Goal: Information Seeking & Learning: Find contact information

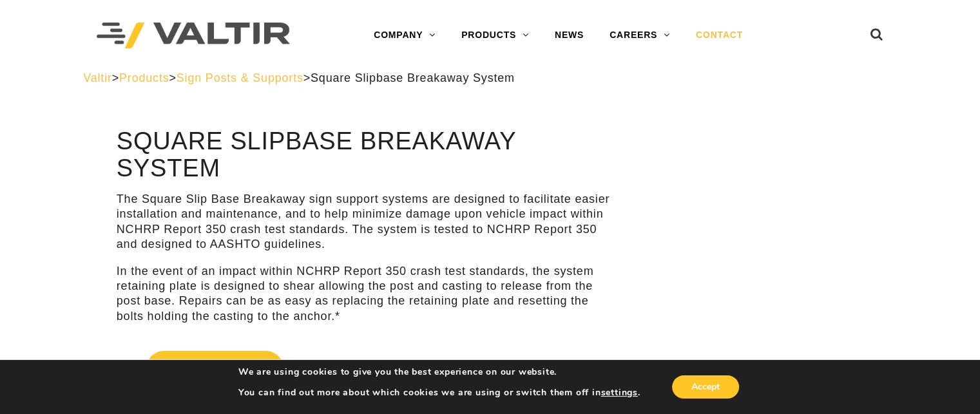
click at [717, 35] on link "CONTACT" at bounding box center [719, 36] width 73 height 26
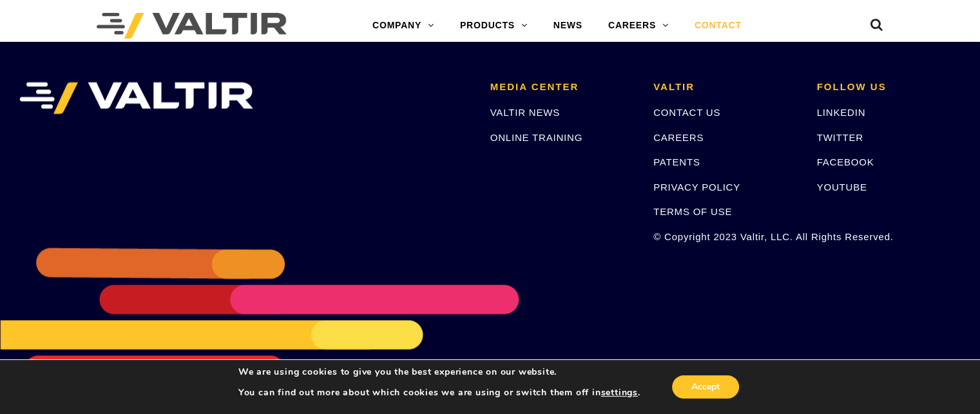
scroll to position [1872, 0]
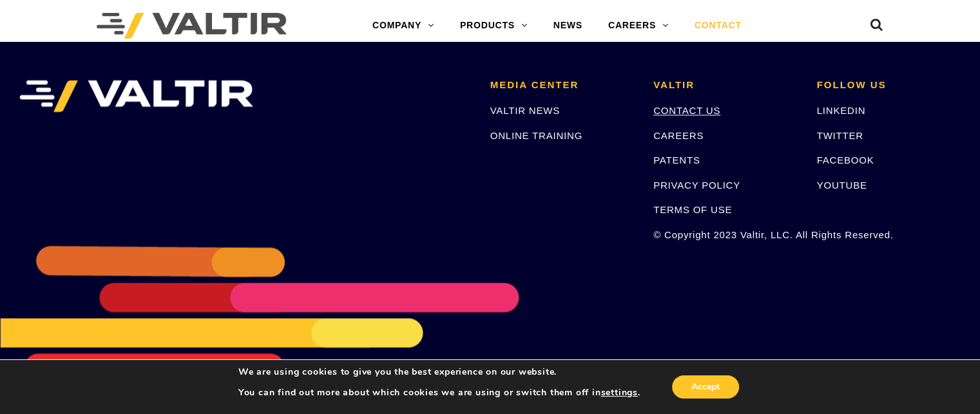
click at [677, 114] on link "CONTACT US" at bounding box center [687, 110] width 67 height 11
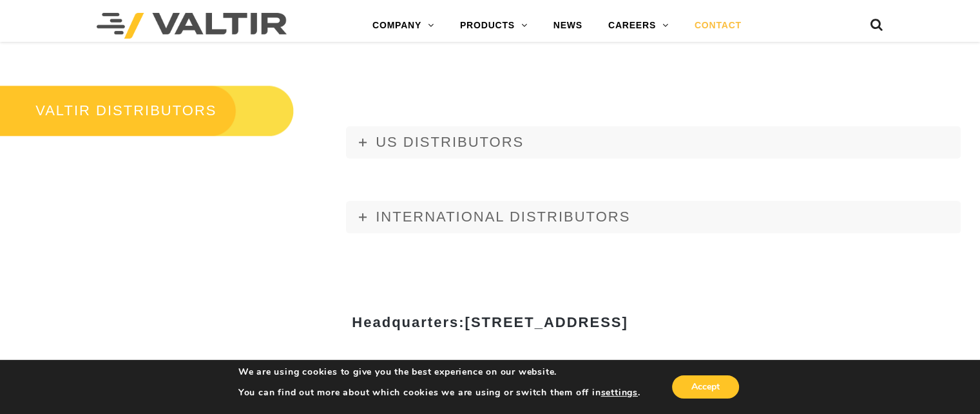
scroll to position [1482, 0]
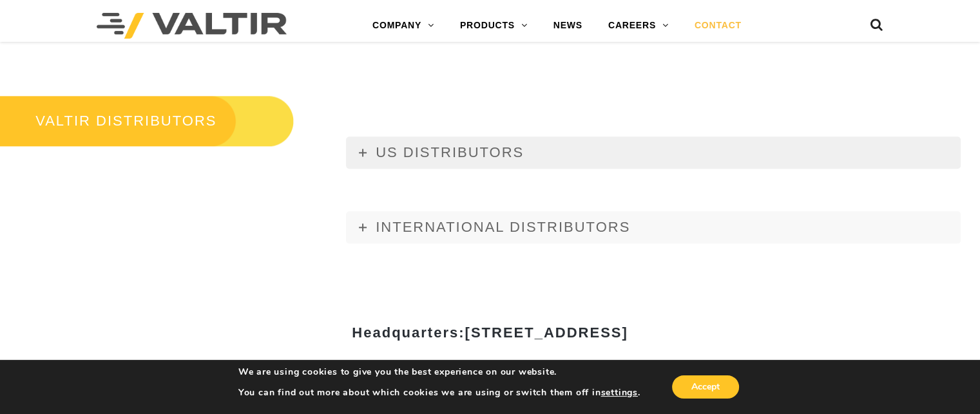
click at [443, 157] on span "US DISTRIBUTORS" at bounding box center [450, 152] width 148 height 16
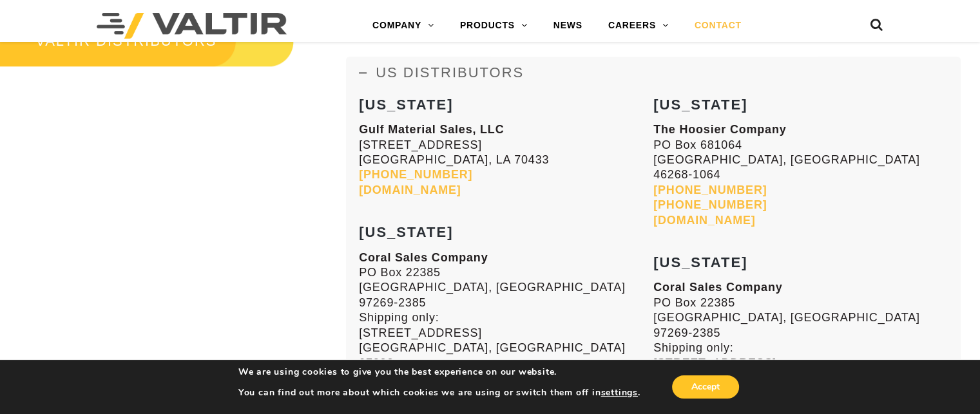
scroll to position [1740, 0]
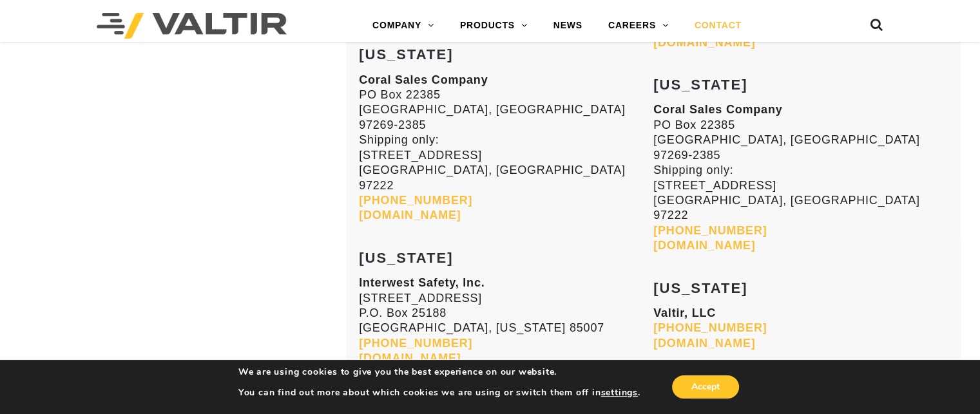
click at [421, 352] on link "interwestsafety.com" at bounding box center [410, 358] width 102 height 13
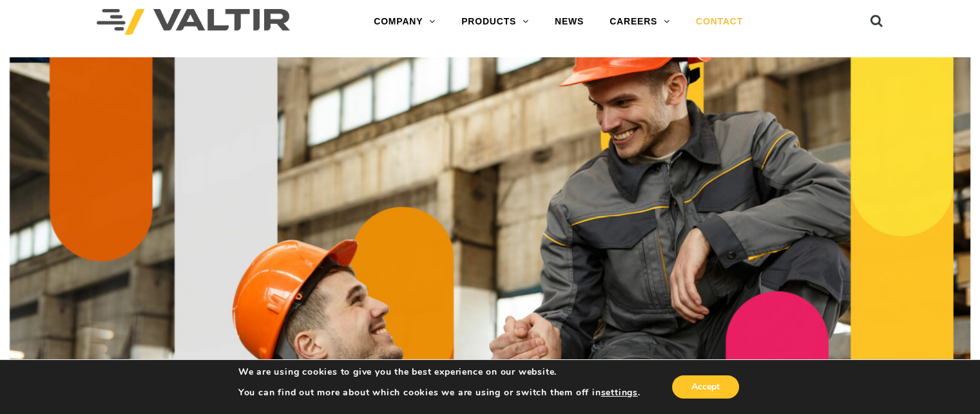
scroll to position [0, 0]
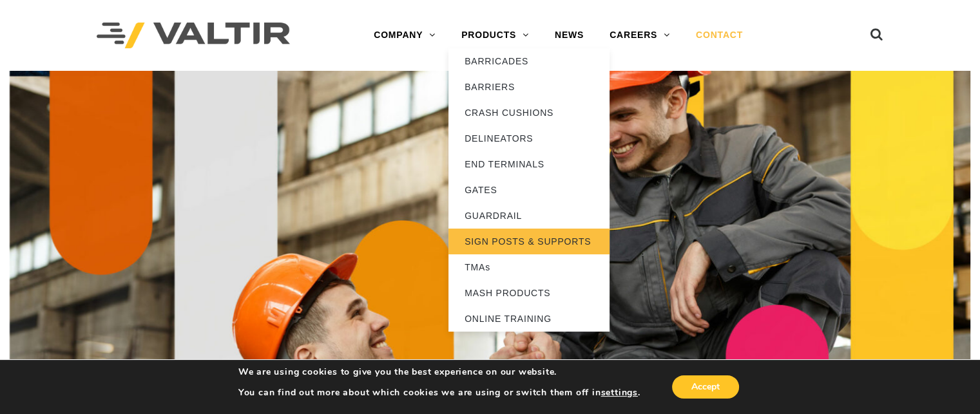
click at [498, 241] on link "SIGN POSTS & SUPPORTS" at bounding box center [529, 242] width 161 height 26
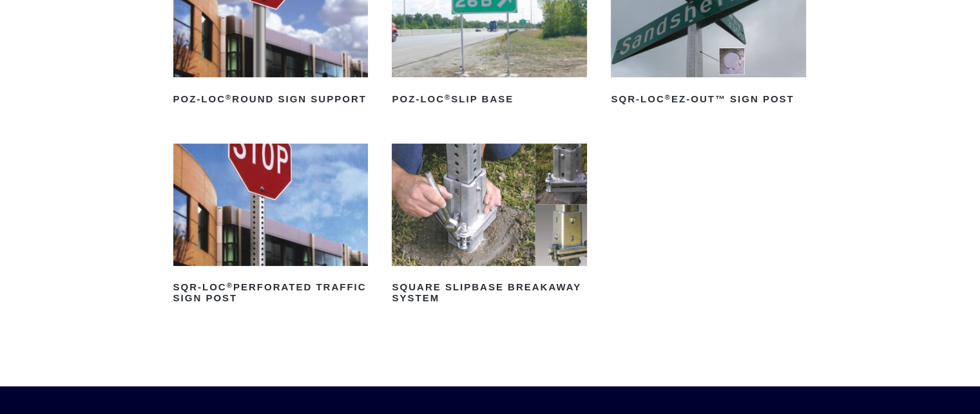
scroll to position [322, 0]
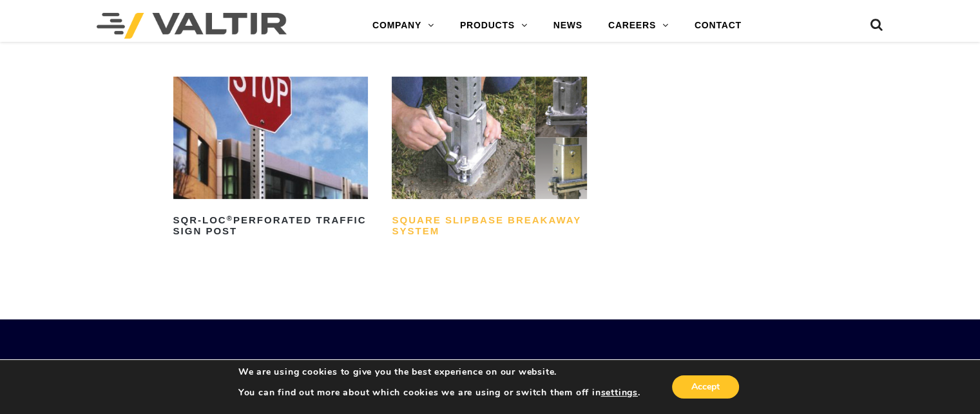
click at [413, 242] on h2 "Square Slipbase Breakaway System" at bounding box center [489, 226] width 195 height 31
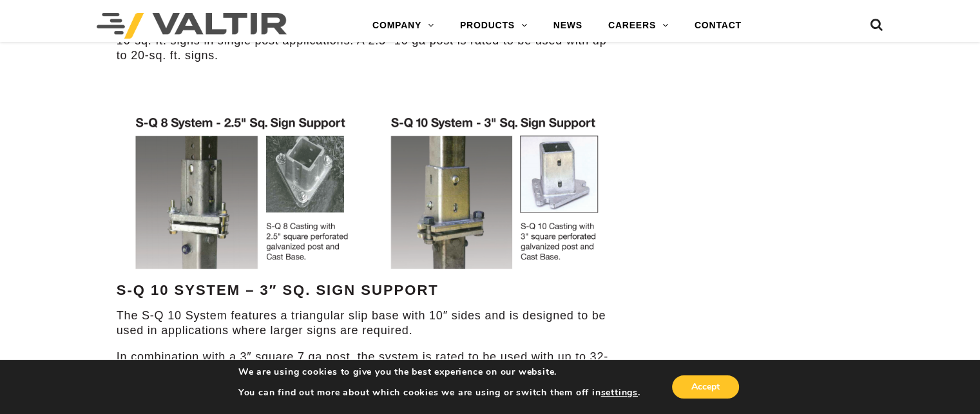
scroll to position [902, 0]
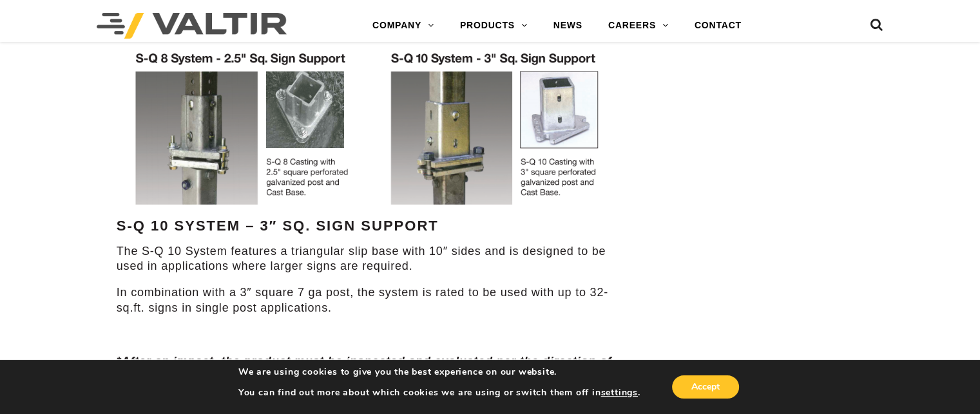
click at [278, 176] on img at bounding box center [368, 128] width 502 height 174
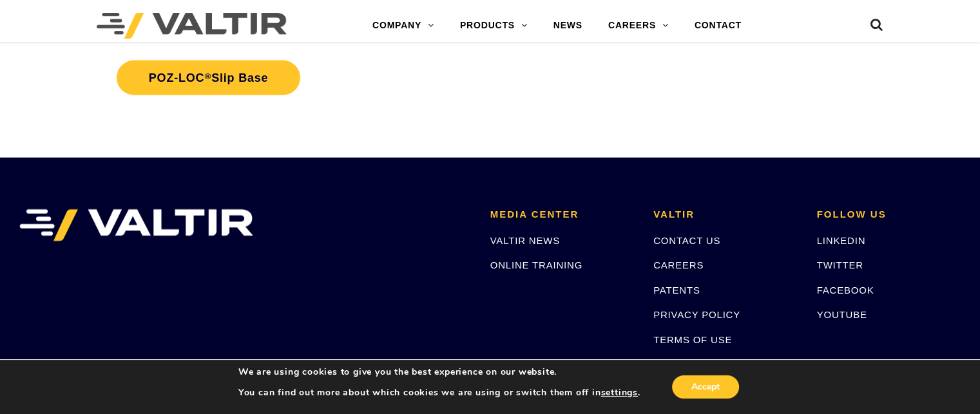
scroll to position [3115, 0]
